Goal: Register for event/course

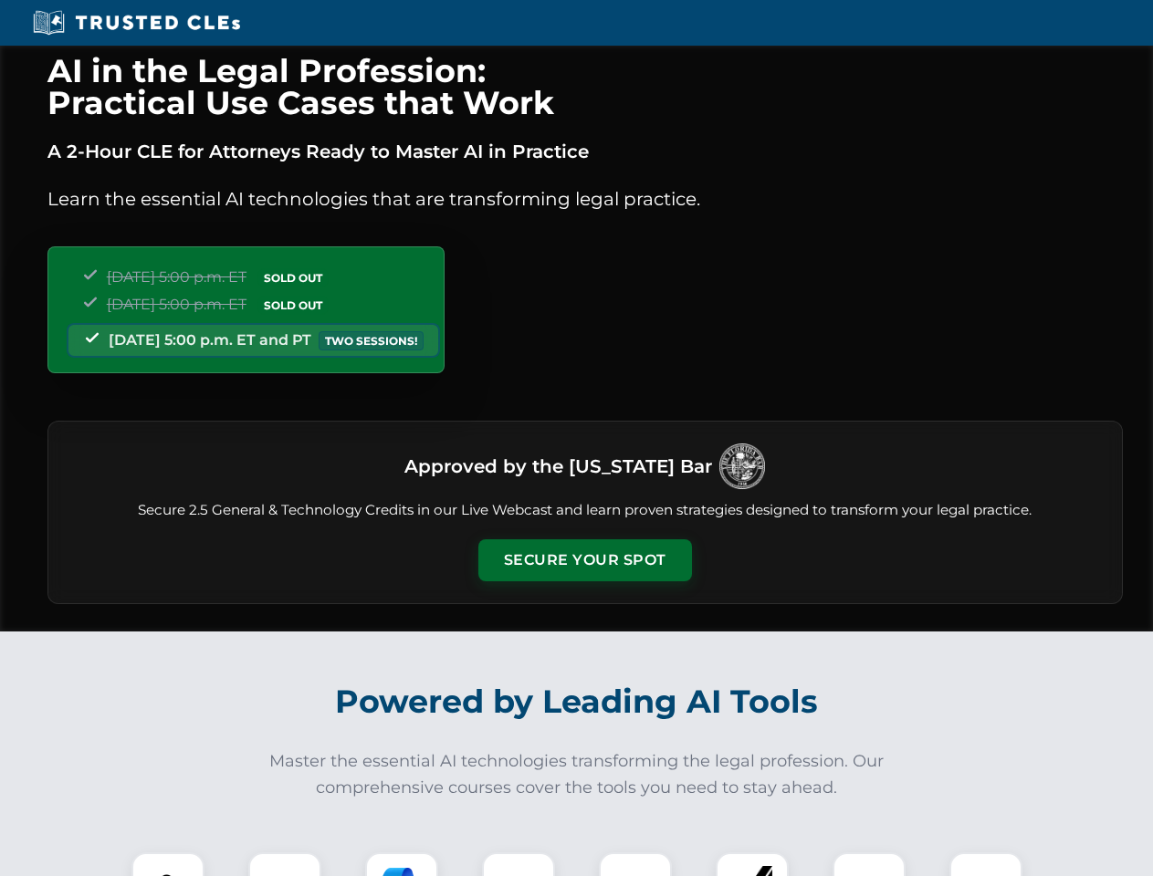
click at [584, 560] on button "Secure Your Spot" at bounding box center [585, 560] width 214 height 42
click at [168, 864] on img at bounding box center [167, 889] width 53 height 53
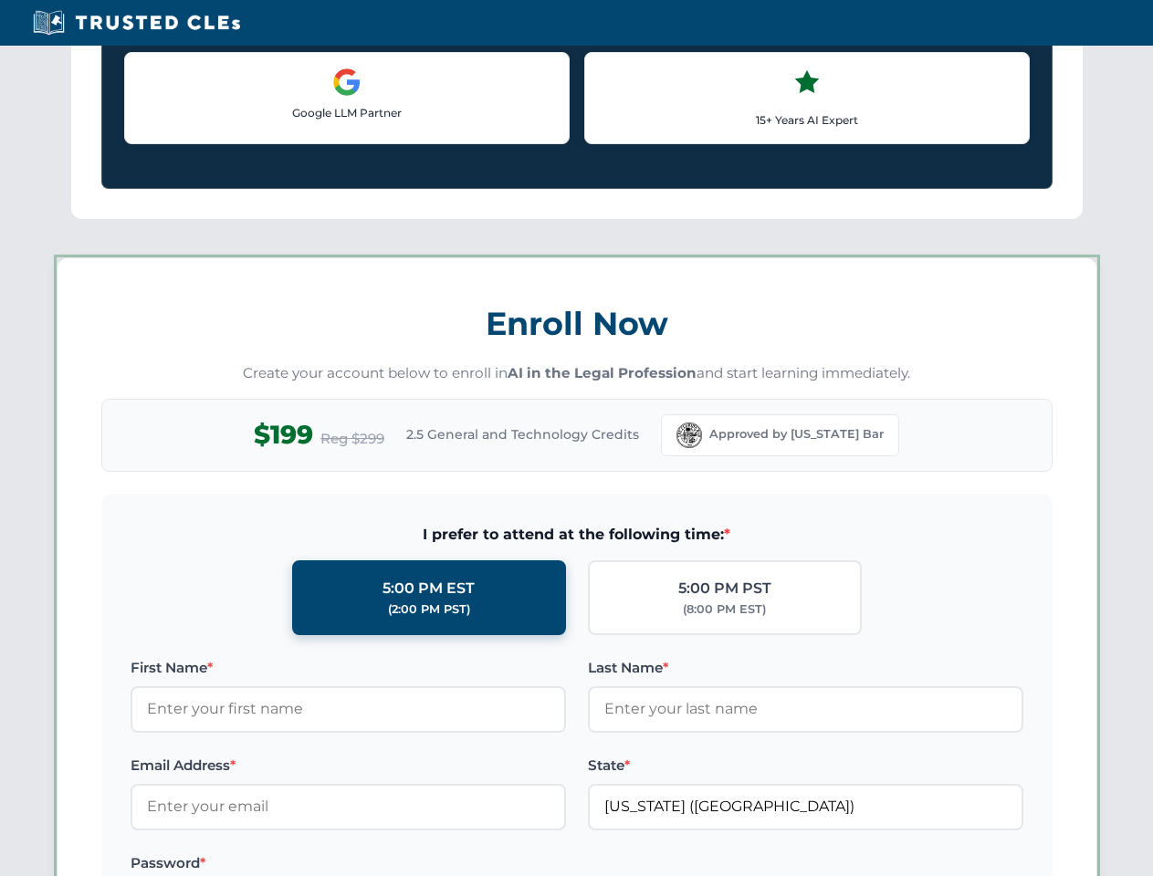
click at [402, 864] on label "Password *" at bounding box center [348, 863] width 435 height 22
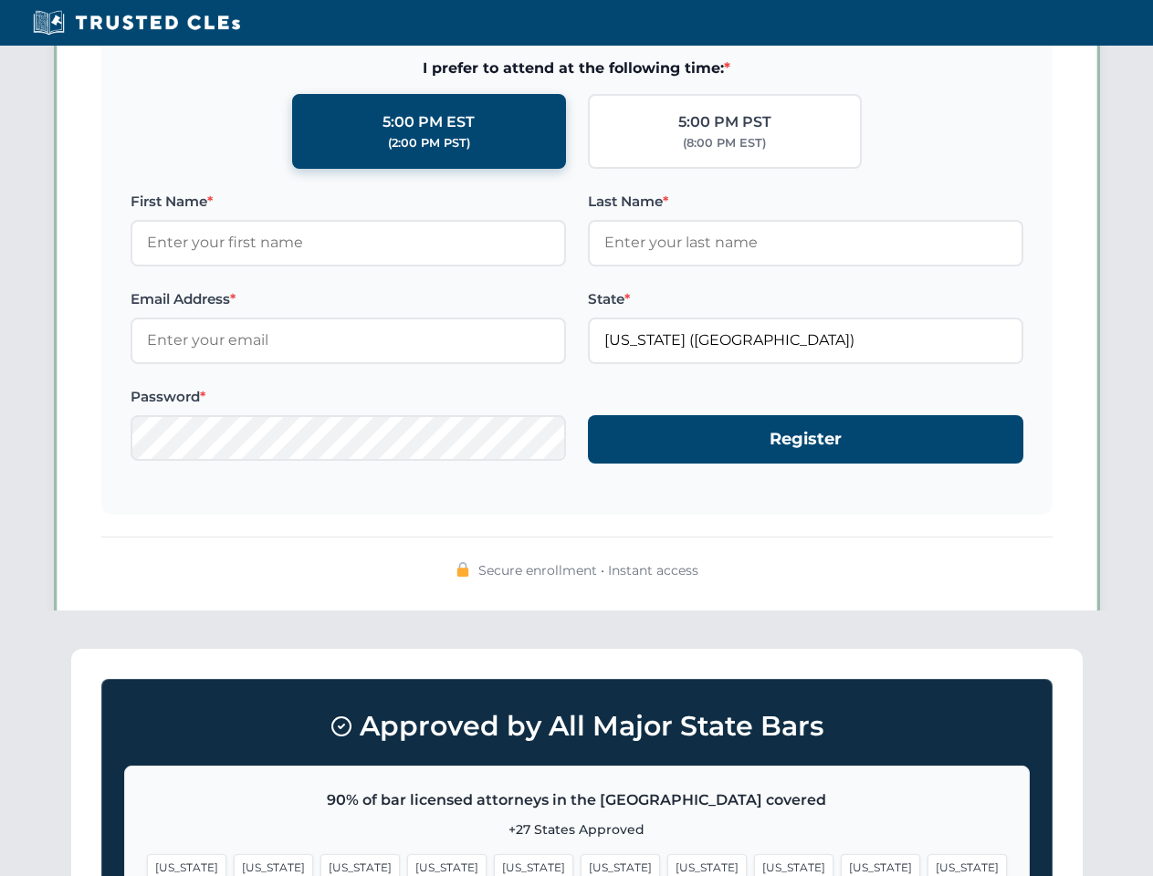
click at [841, 864] on span "[US_STATE]" at bounding box center [880, 867] width 79 height 26
